Goal: Use online tool/utility: Utilize a website feature to perform a specific function

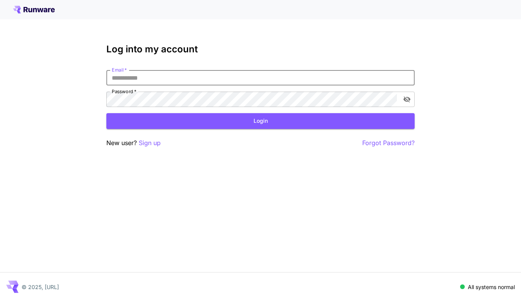
click at [163, 79] on input "Email   *" at bounding box center [260, 77] width 308 height 15
type input "**********"
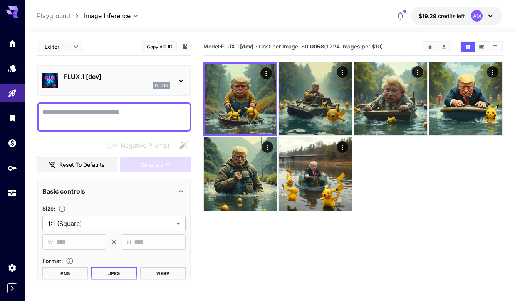
click at [183, 79] on icon at bounding box center [180, 80] width 9 height 9
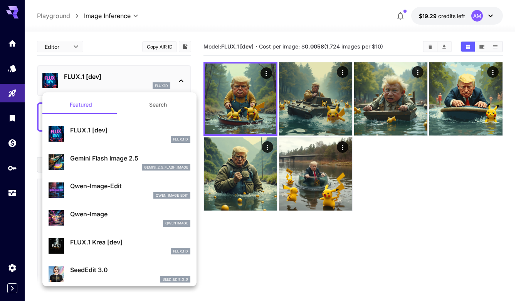
click at [106, 161] on p "Gemini Flash Image 2.5" at bounding box center [130, 158] width 120 height 9
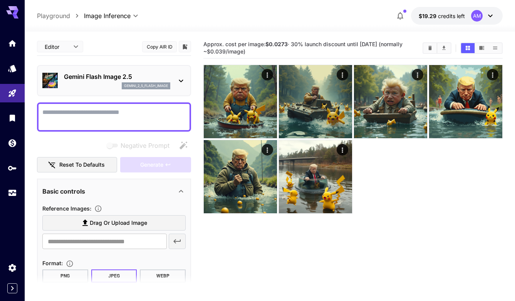
click at [101, 108] on textarea "Negative Prompt" at bounding box center [113, 117] width 143 height 18
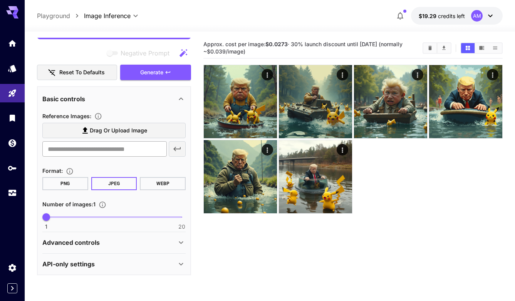
scroll to position [93, 0]
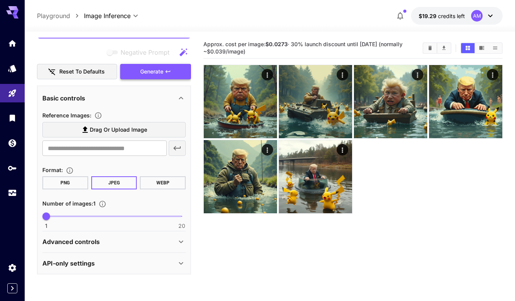
type textarea "**********"
click at [156, 77] on button "Generate" at bounding box center [155, 72] width 71 height 16
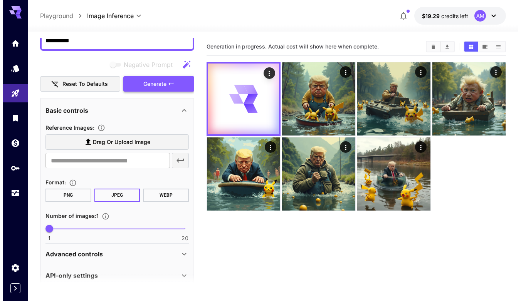
scroll to position [0, 0]
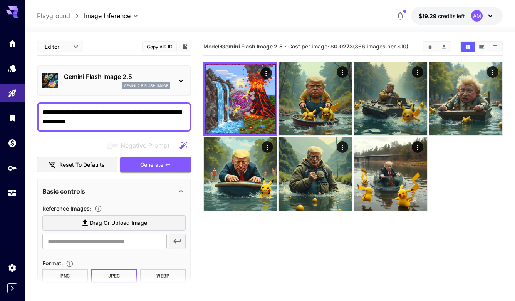
click at [191, 73] on div "Gemini Flash Image 2.5 gemini_2_5_flash_image" at bounding box center [114, 80] width 154 height 31
click at [183, 75] on div "Gemini Flash Image 2.5 gemini_2_5_flash_image" at bounding box center [113, 80] width 143 height 23
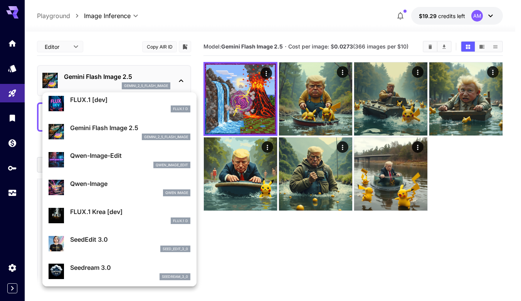
scroll to position [45, 0]
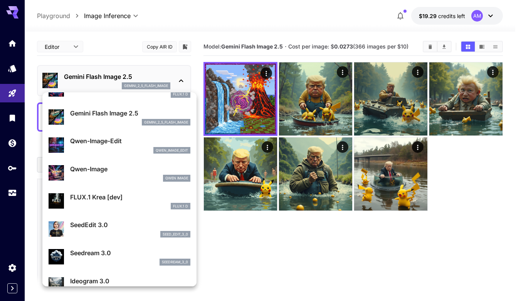
click at [88, 175] on div "Qwen Image" at bounding box center [130, 178] width 120 height 7
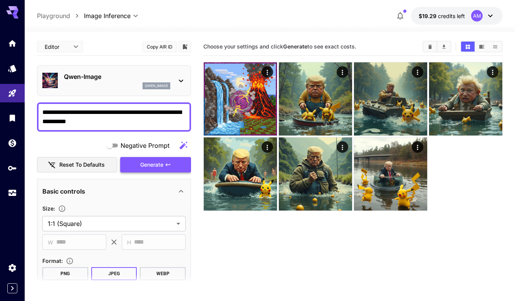
click at [153, 167] on span "Generate" at bounding box center [151, 165] width 23 height 10
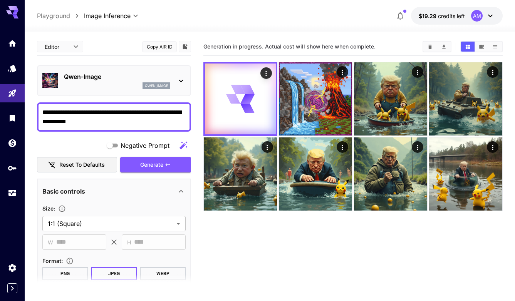
click at [181, 80] on icon at bounding box center [180, 80] width 9 height 9
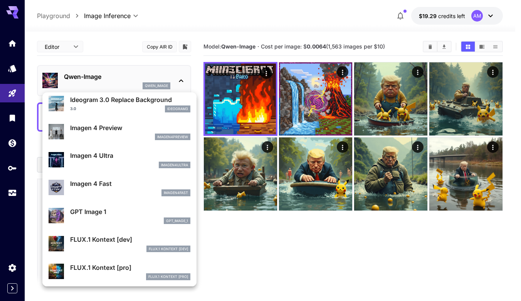
scroll to position [342, 0]
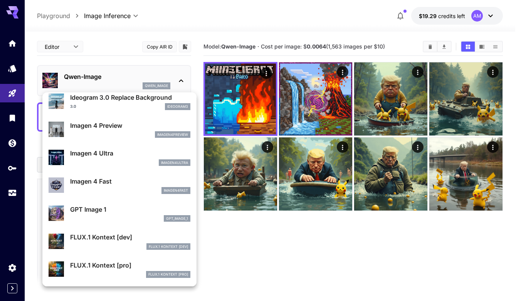
click at [87, 181] on p "Imagen 4 Fast" at bounding box center [130, 181] width 120 height 9
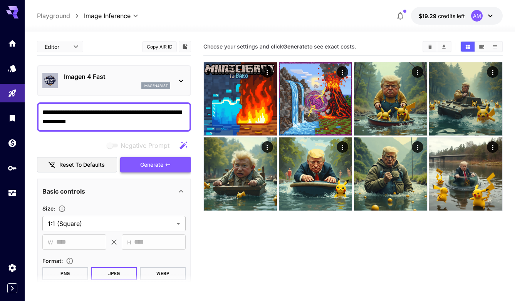
click at [150, 162] on span "Generate" at bounding box center [151, 165] width 23 height 10
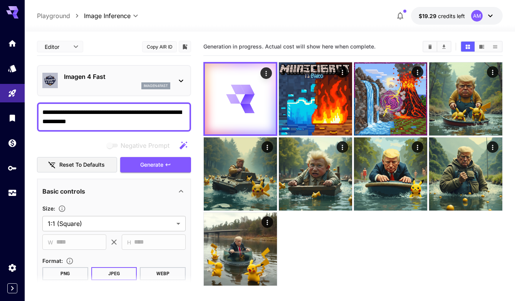
click at [181, 79] on icon at bounding box center [180, 80] width 9 height 9
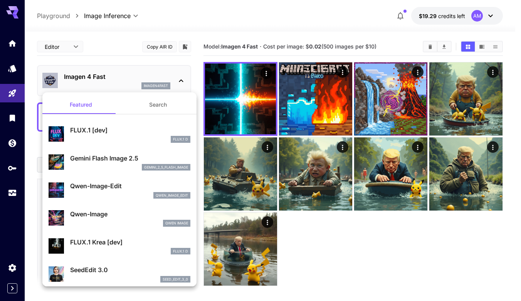
click at [373, 240] on div at bounding box center [260, 150] width 521 height 301
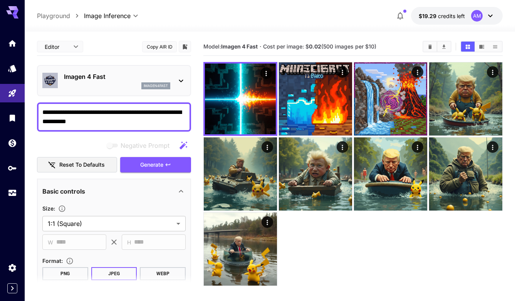
click at [181, 79] on icon at bounding box center [180, 80] width 9 height 9
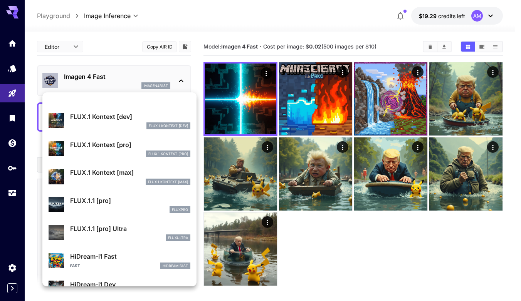
scroll to position [461, 0]
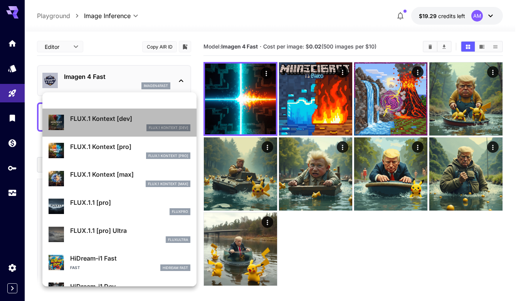
click at [121, 113] on div "FLUX.1 Kontext [dev] FLUX.1 Kontext [dev]" at bounding box center [120, 122] width 142 height 23
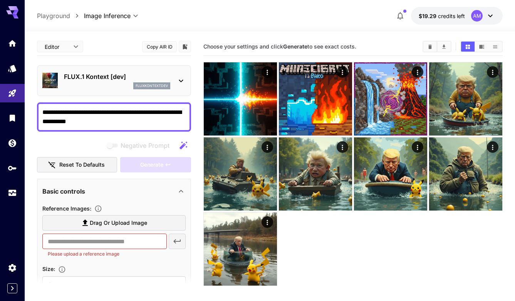
click at [142, 80] on p "FLUX.1 Kontext [dev]" at bounding box center [117, 76] width 106 height 9
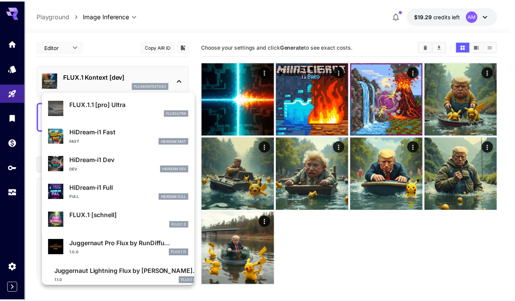
scroll to position [595, 0]
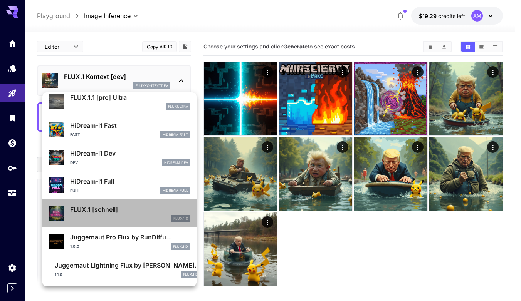
click at [134, 216] on div "FLUX.1 S" at bounding box center [130, 218] width 120 height 7
type input "**********"
type input "*"
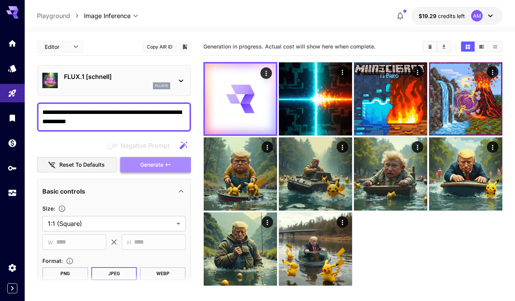
click at [161, 164] on span "Generate" at bounding box center [151, 165] width 23 height 10
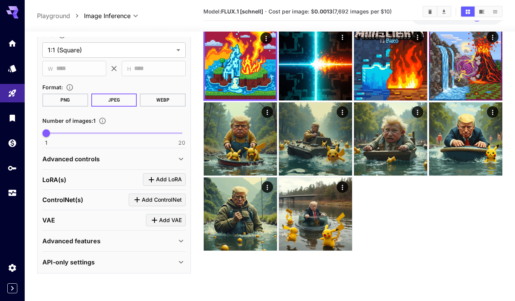
scroll to position [61, 0]
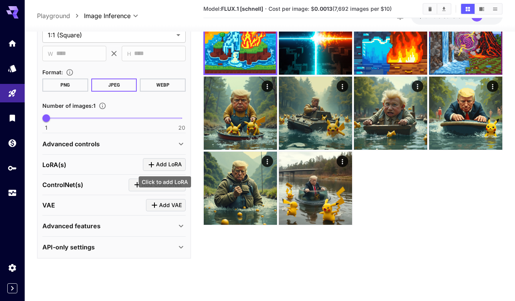
click at [156, 168] on span "Add LoRA" at bounding box center [169, 165] width 26 height 10
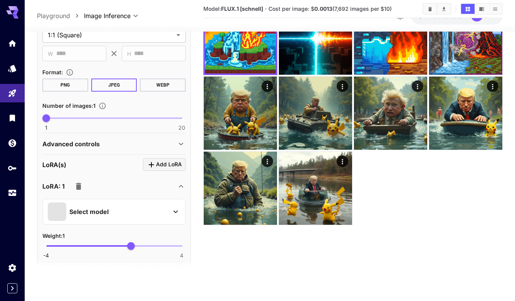
click at [99, 212] on p "Select model" at bounding box center [88, 211] width 39 height 9
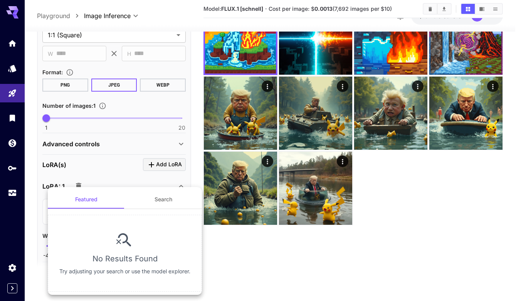
click at [163, 200] on button "Search" at bounding box center [163, 199] width 77 height 18
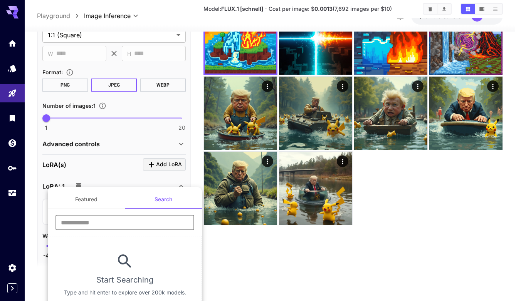
click at [97, 220] on input "text" at bounding box center [124, 222] width 139 height 15
type input "*"
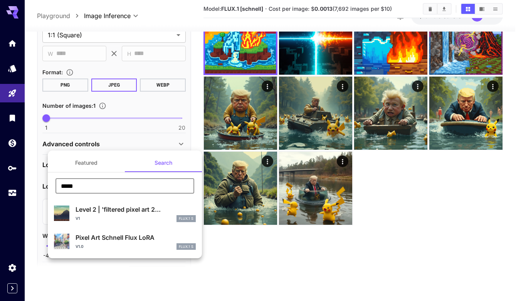
type input "*****"
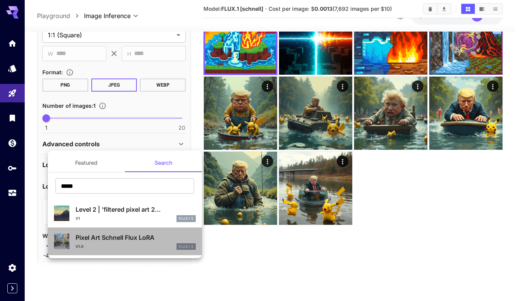
click at [112, 240] on p "Pixel Art Schnell Flux LoRA" at bounding box center [135, 237] width 120 height 9
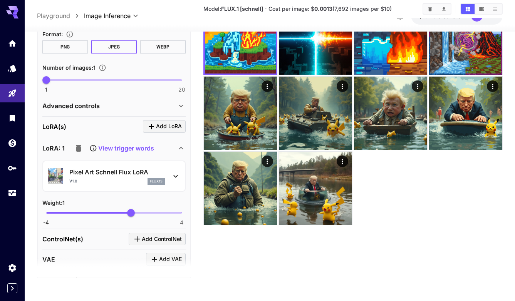
scroll to position [250, 0]
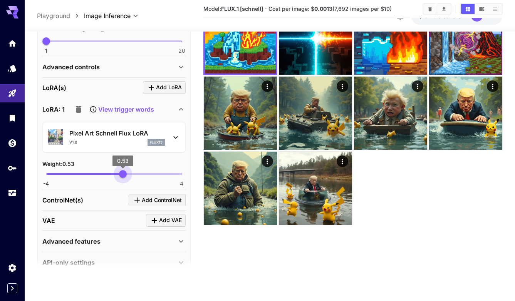
type input "****"
drag, startPoint x: 128, startPoint y: 174, endPoint x: 122, endPoint y: 175, distance: 6.6
click at [122, 175] on span "0.46" at bounding box center [122, 174] width 8 height 8
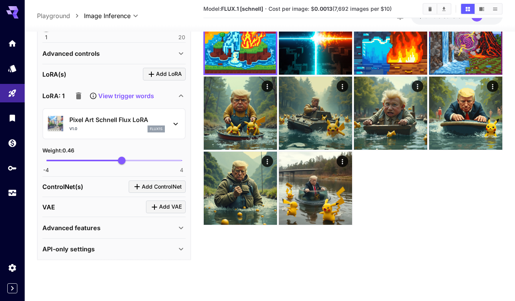
scroll to position [265, 0]
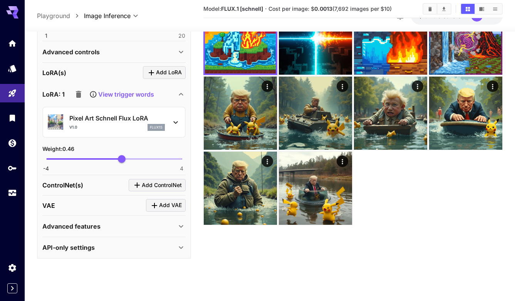
click at [178, 225] on icon at bounding box center [180, 226] width 9 height 9
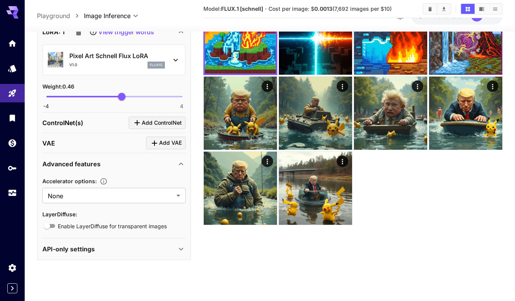
scroll to position [329, 0]
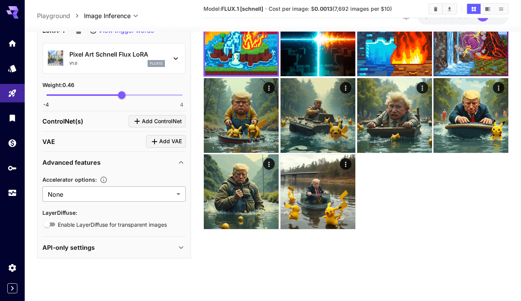
click at [123, 190] on body "**********" at bounding box center [260, 120] width 521 height 362
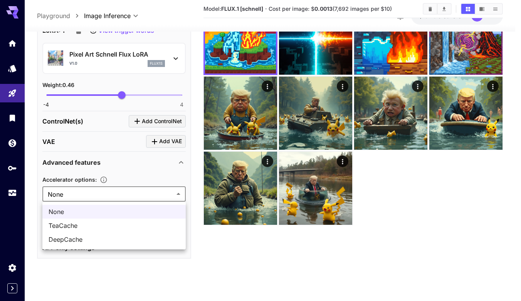
click at [116, 226] on span "TeaCache" at bounding box center [114, 225] width 131 height 9
type input "********"
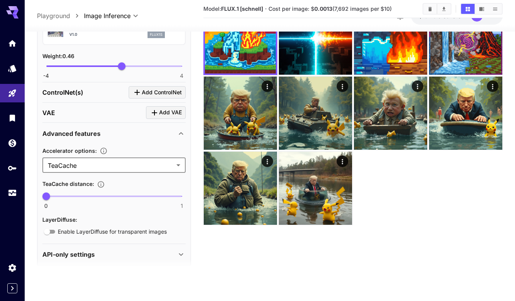
scroll to position [365, 0]
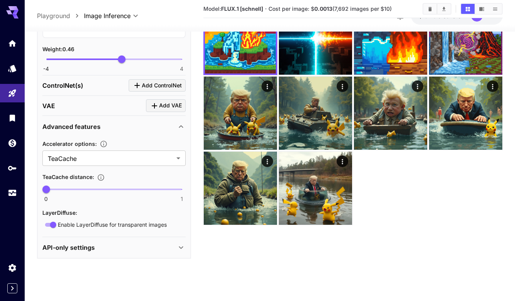
click at [181, 246] on icon at bounding box center [180, 247] width 9 height 9
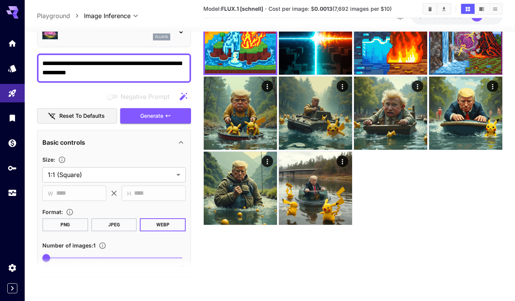
scroll to position [0, 0]
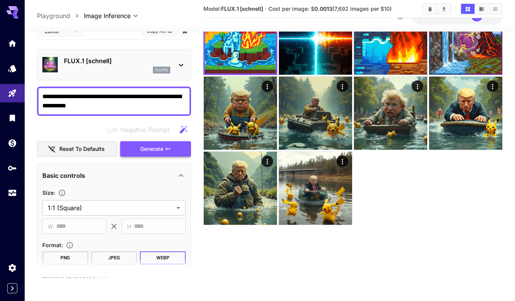
click at [155, 151] on span "Generate" at bounding box center [151, 149] width 23 height 10
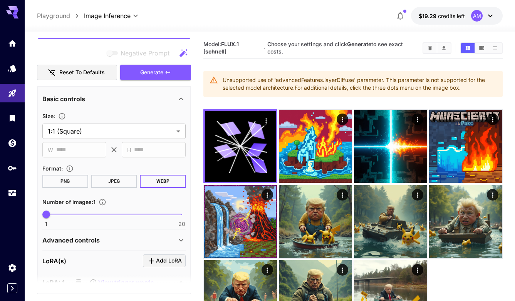
scroll to position [33, 0]
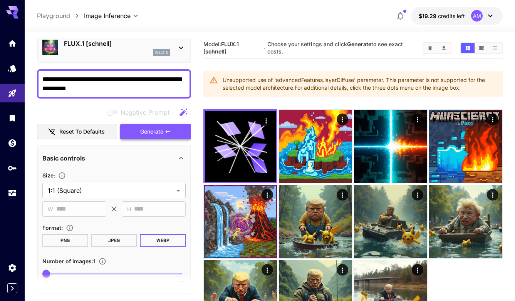
click at [156, 131] on span "Generate" at bounding box center [151, 132] width 23 height 10
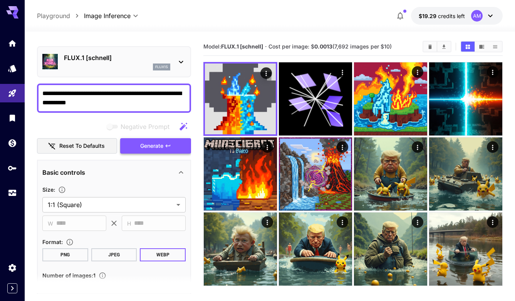
scroll to position [0, 0]
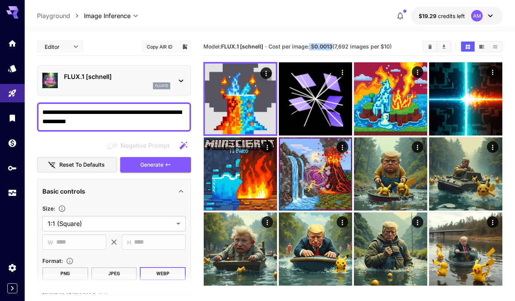
drag, startPoint x: 312, startPoint y: 47, endPoint x: 334, endPoint y: 47, distance: 22.3
click at [334, 47] on span "Cost per image: $ 0.0013 (7,692 images per $10)" at bounding box center [329, 46] width 123 height 7
copy span "$ 0.0013"
